Goal: Task Accomplishment & Management: Manage account settings

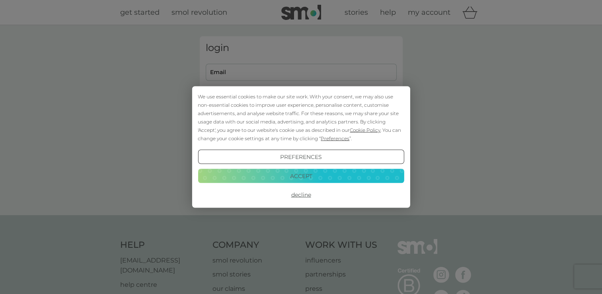
click at [287, 176] on button "Accept" at bounding box center [301, 175] width 206 height 14
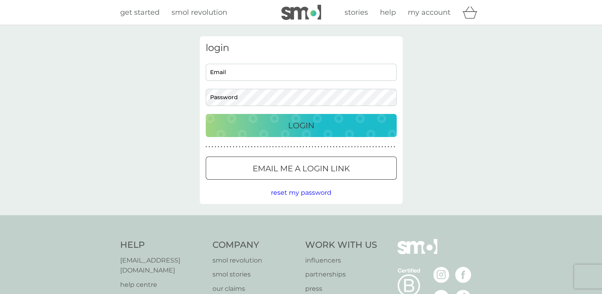
click at [235, 78] on input "Email" at bounding box center [301, 72] width 191 height 17
type input "sharon@sharonhay.com"
click at [301, 122] on p "Login" at bounding box center [301, 125] width 26 height 13
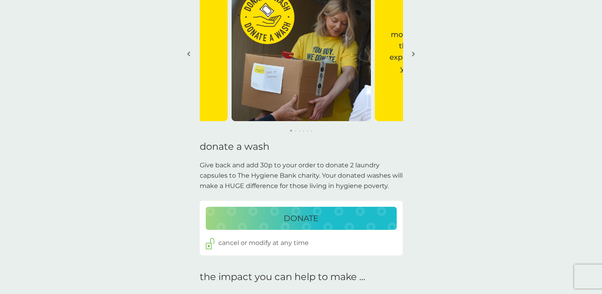
scroll to position [93, 0]
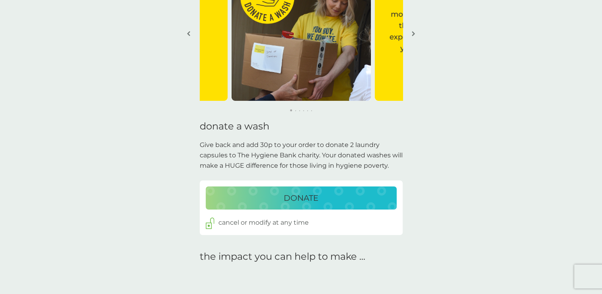
click at [252, 195] on div "DONATE" at bounding box center [301, 197] width 175 height 13
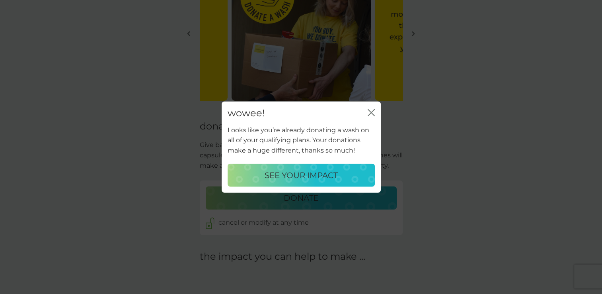
click at [279, 201] on div "wowee! close Looks like you’re already donating a wash on all of your qualifyin…" at bounding box center [301, 147] width 602 height 294
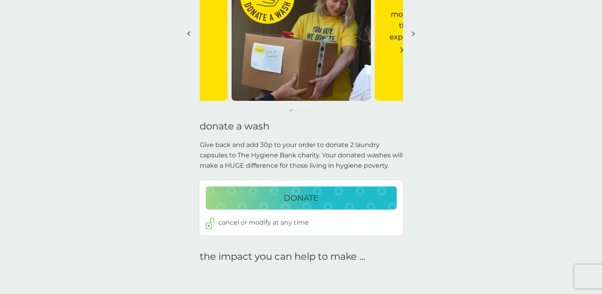
click at [261, 224] on p "cancel or modify at any time" at bounding box center [264, 222] width 90 height 10
click at [314, 201] on p "DONATE" at bounding box center [301, 197] width 35 height 13
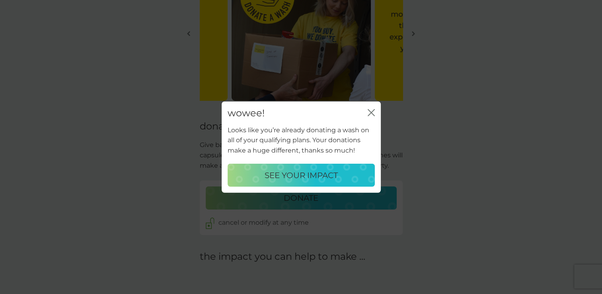
click at [310, 182] on button "SEE YOUR IMPACT" at bounding box center [301, 174] width 147 height 23
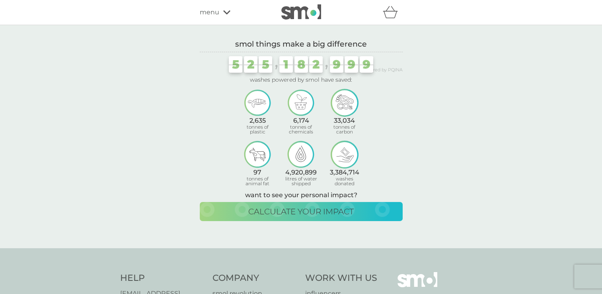
click at [226, 14] on icon at bounding box center [226, 12] width 7 height 4
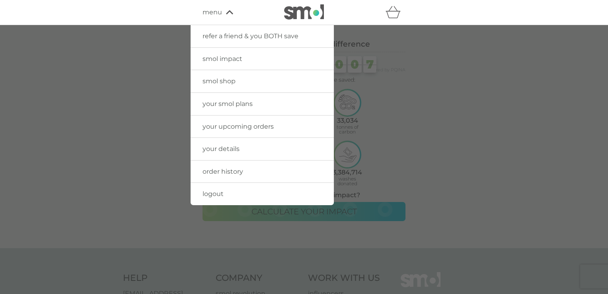
click at [219, 108] on link "your smol plans" at bounding box center [262, 104] width 143 height 22
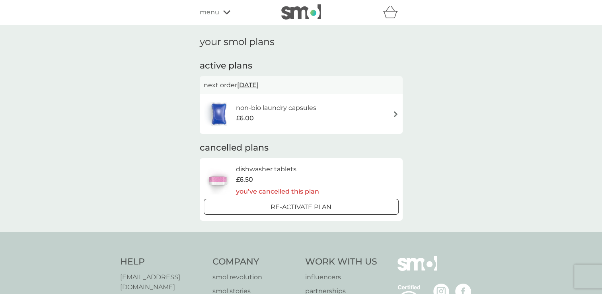
click at [395, 113] on img at bounding box center [396, 114] width 6 height 6
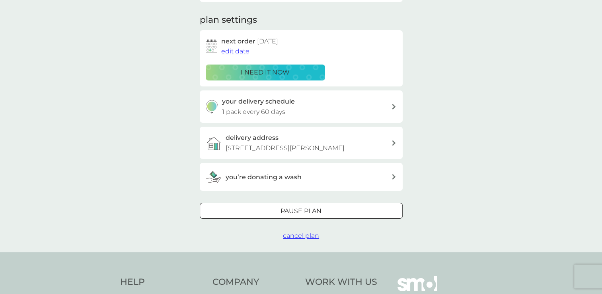
scroll to position [107, 0]
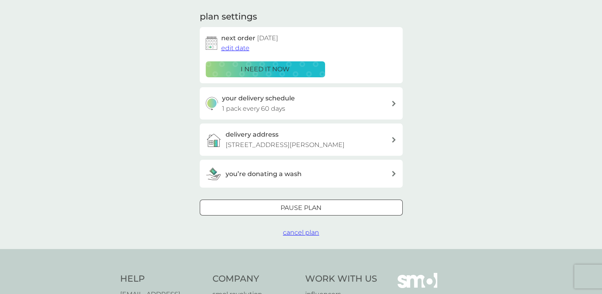
click at [393, 176] on icon at bounding box center [394, 174] width 4 height 6
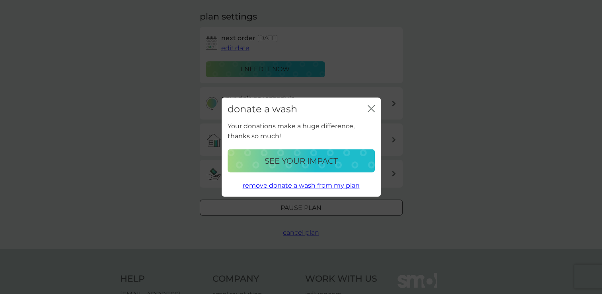
click at [374, 113] on button "close" at bounding box center [371, 109] width 7 height 8
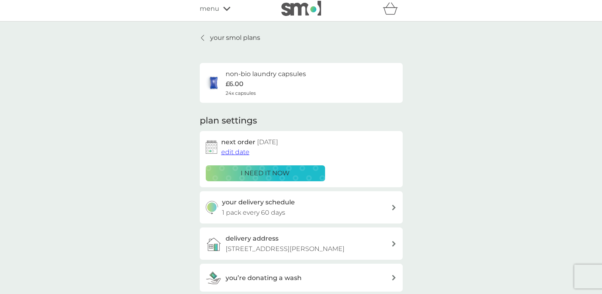
scroll to position [0, 0]
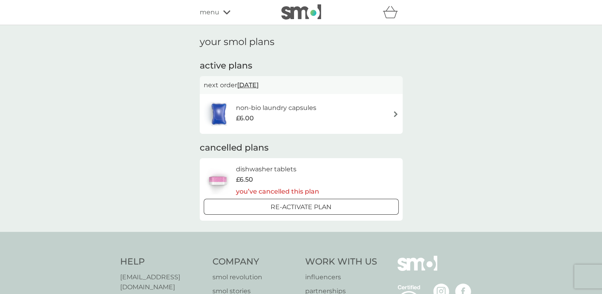
click at [223, 15] on div "menu" at bounding box center [234, 12] width 68 height 10
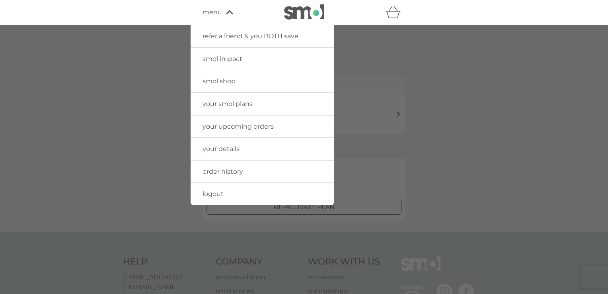
click at [223, 15] on div "menu" at bounding box center [237, 12] width 68 height 10
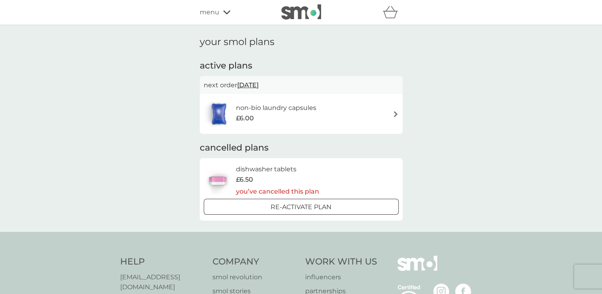
click at [226, 12] on icon at bounding box center [226, 12] width 7 height 5
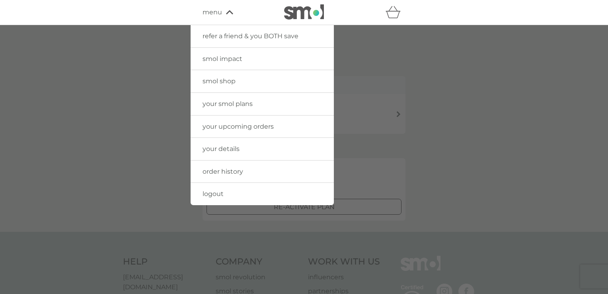
click at [228, 125] on span "your upcoming orders" at bounding box center [238, 127] width 71 height 8
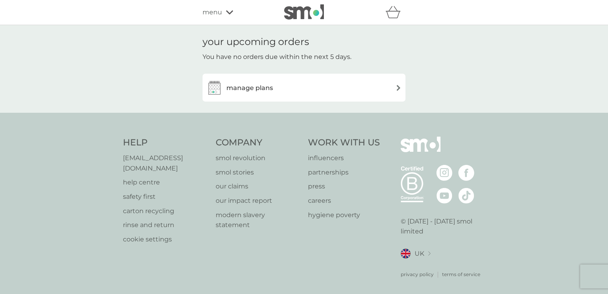
click at [399, 88] on img at bounding box center [399, 88] width 6 height 6
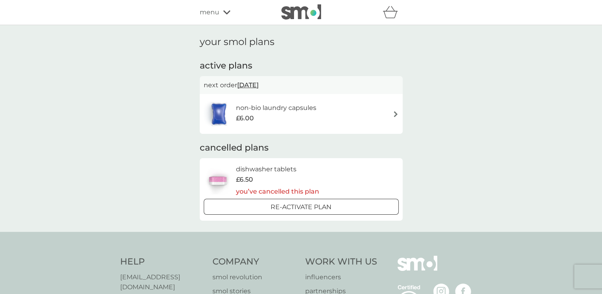
click at [393, 115] on img at bounding box center [396, 114] width 6 height 6
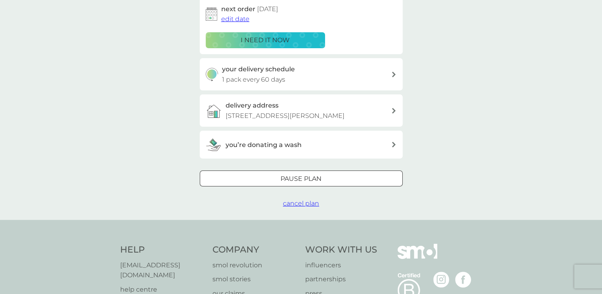
scroll to position [140, 0]
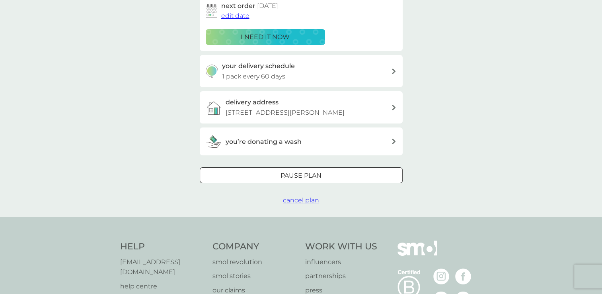
click at [392, 144] on icon at bounding box center [394, 142] width 4 height 6
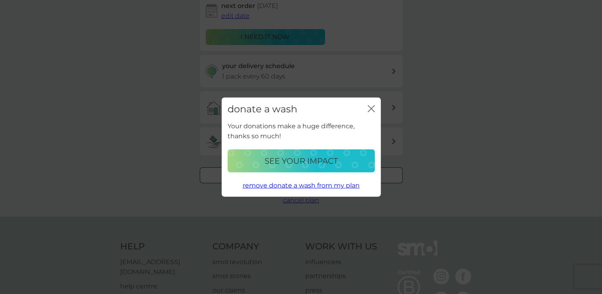
click at [367, 111] on div "donate a wash close" at bounding box center [301, 109] width 159 height 23
click at [371, 109] on icon "close" at bounding box center [369, 108] width 3 height 6
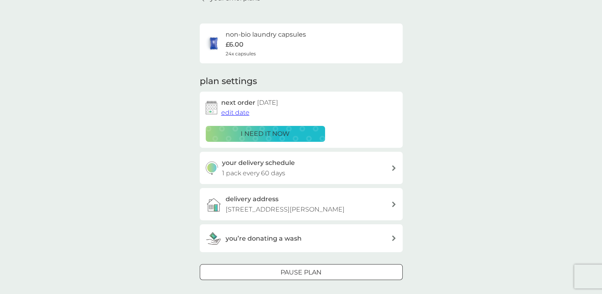
scroll to position [0, 0]
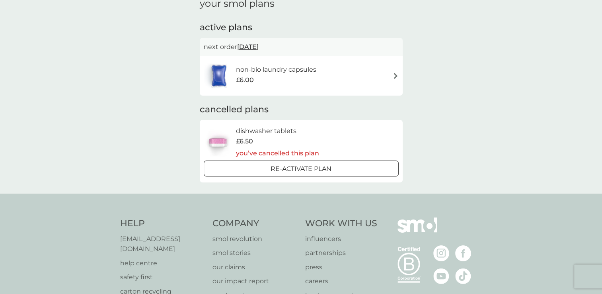
scroll to position [40, 0]
click at [139, 236] on p "[EMAIL_ADDRESS][DOMAIN_NAME]" at bounding box center [162, 242] width 85 height 20
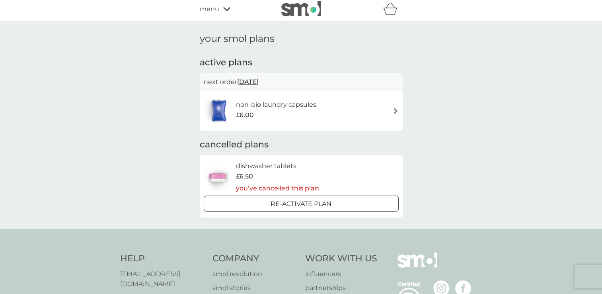
scroll to position [0, 0]
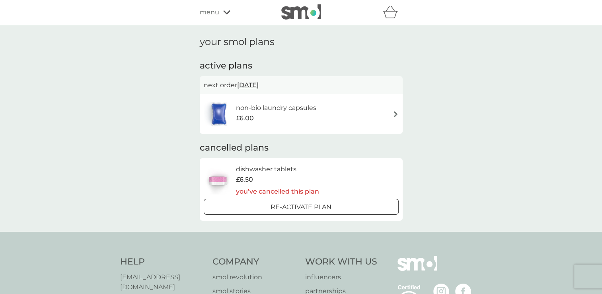
click at [393, 114] on img at bounding box center [396, 114] width 6 height 6
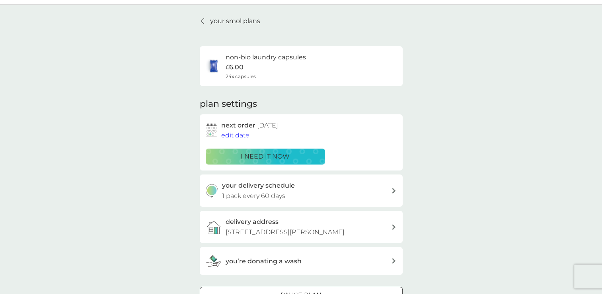
scroll to position [20, 0]
